Goal: Task Accomplishment & Management: Use online tool/utility

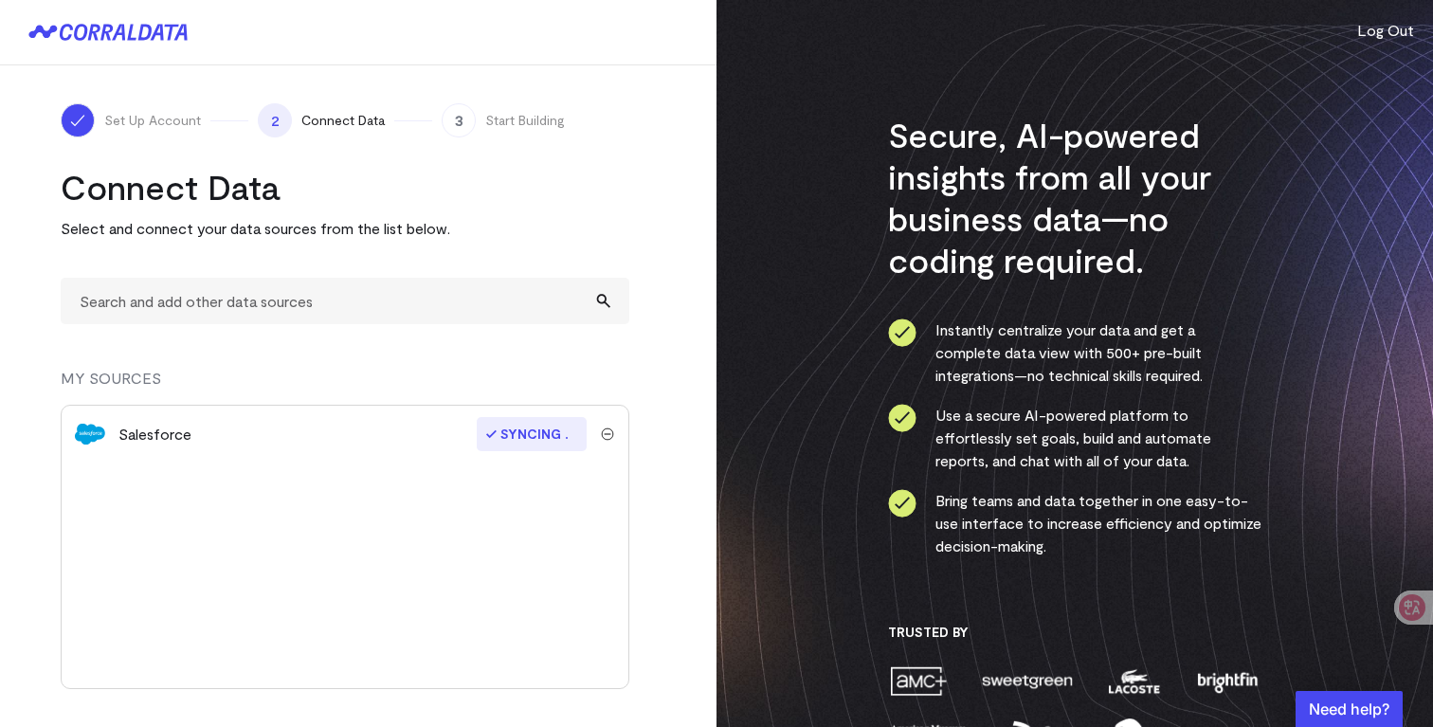
click at [345, 126] on span "Connect Data" at bounding box center [342, 120] width 83 height 19
click at [523, 109] on div "3 Start Building" at bounding box center [503, 120] width 123 height 34
click at [169, 117] on span "Set Up Account" at bounding box center [152, 120] width 97 height 19
click at [156, 30] on icon at bounding box center [157, 33] width 13 height 16
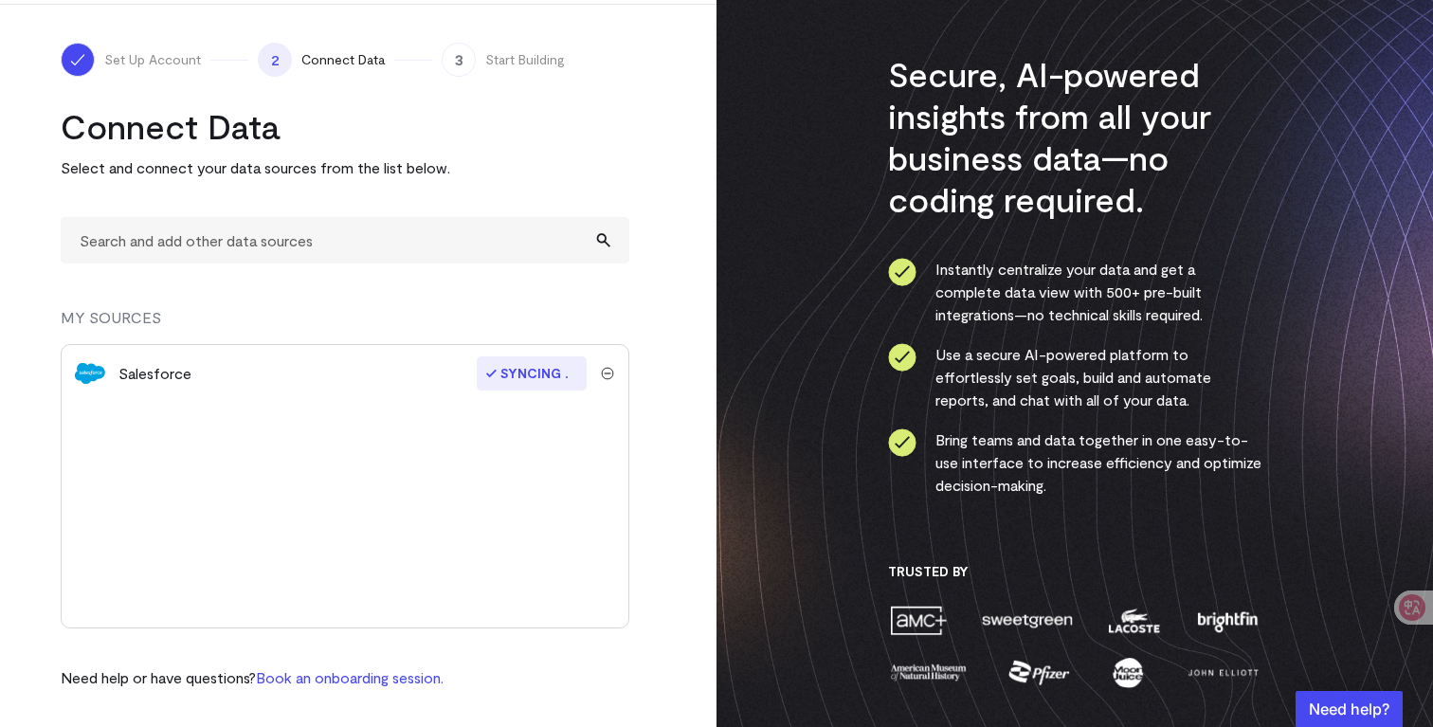
click at [388, 688] on p "Need help or have questions? Book an onboarding session." at bounding box center [252, 677] width 383 height 23
click at [404, 675] on link "Book an onboarding session." at bounding box center [350, 677] width 188 height 18
click at [179, 63] on span "Set Up Account" at bounding box center [152, 59] width 97 height 19
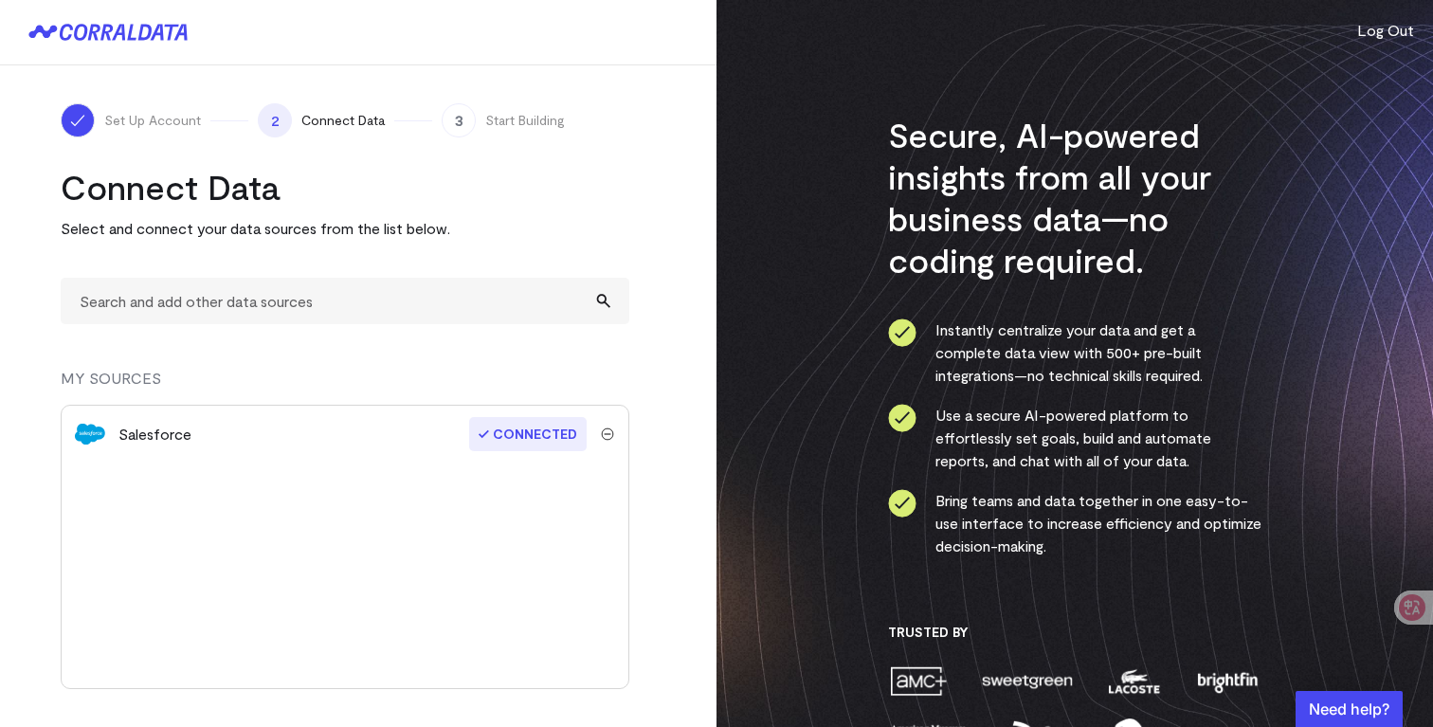
click at [1378, 33] on button "Log Out" at bounding box center [1385, 30] width 57 height 23
click at [164, 129] on span "Set Up Account" at bounding box center [152, 120] width 97 height 19
click at [376, 445] on div "Salesforce Connected" at bounding box center [345, 434] width 567 height 57
click at [561, 435] on span "Connected" at bounding box center [527, 434] width 117 height 34
click at [233, 441] on div "Salesforce" at bounding box center [294, 434] width 352 height 23
